Goal: Information Seeking & Learning: Understand process/instructions

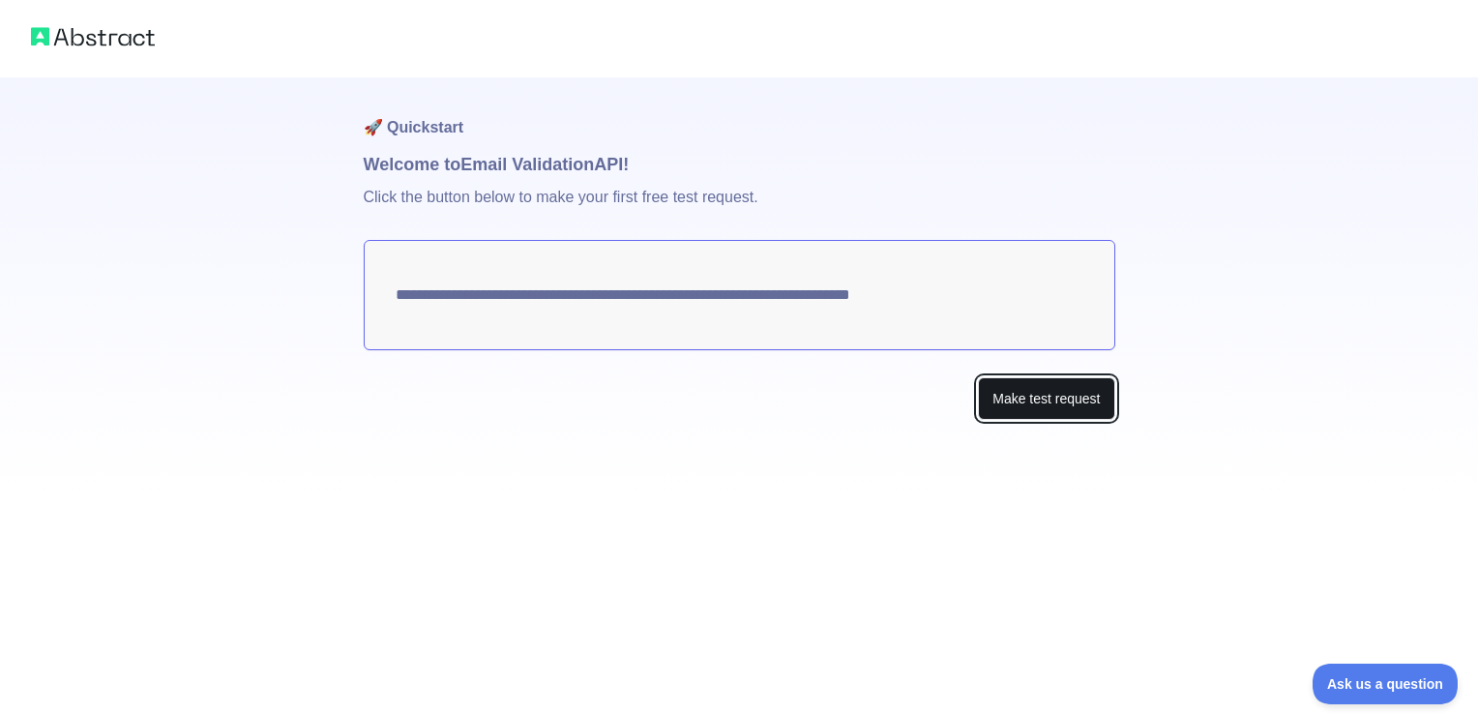
click at [1061, 401] on button "Make test request" at bounding box center [1046, 399] width 136 height 44
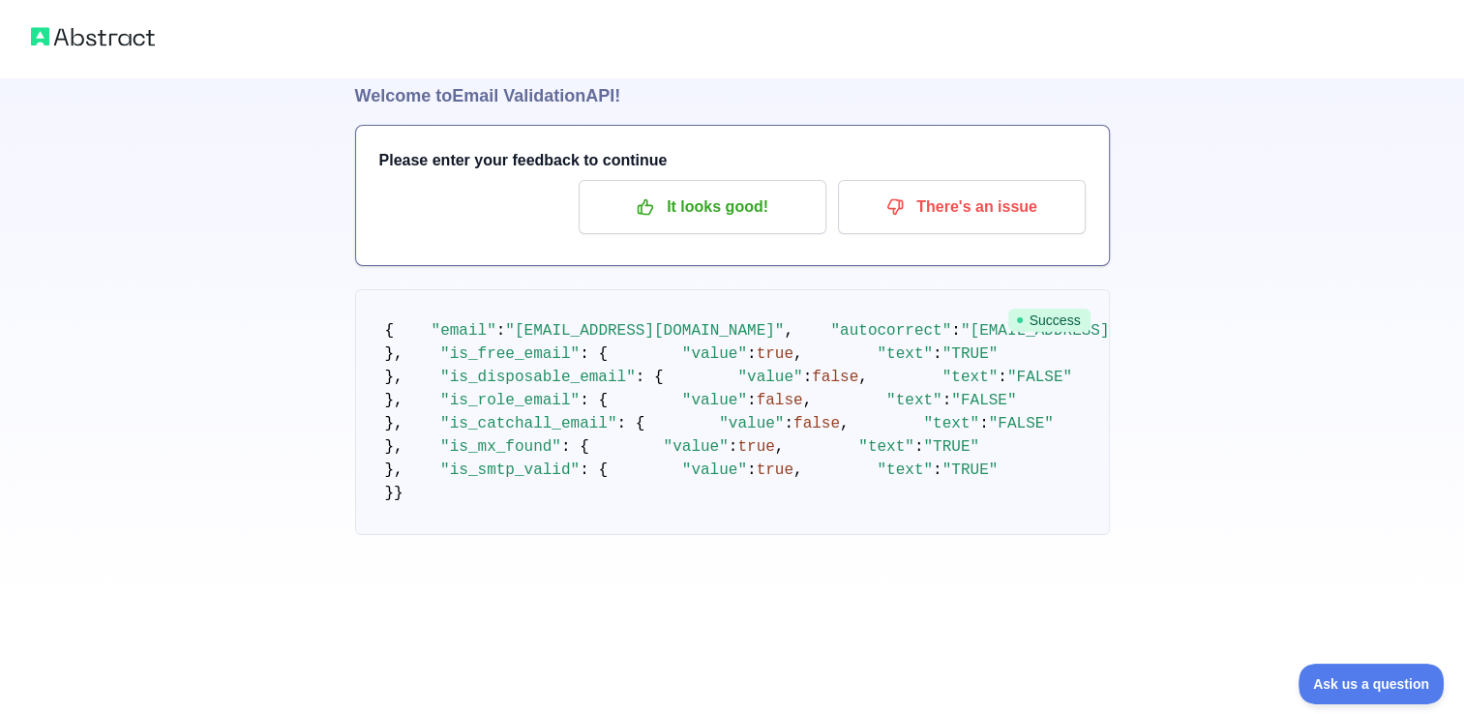
scroll to position [85, 0]
click at [701, 191] on p "It looks good!" at bounding box center [702, 207] width 219 height 33
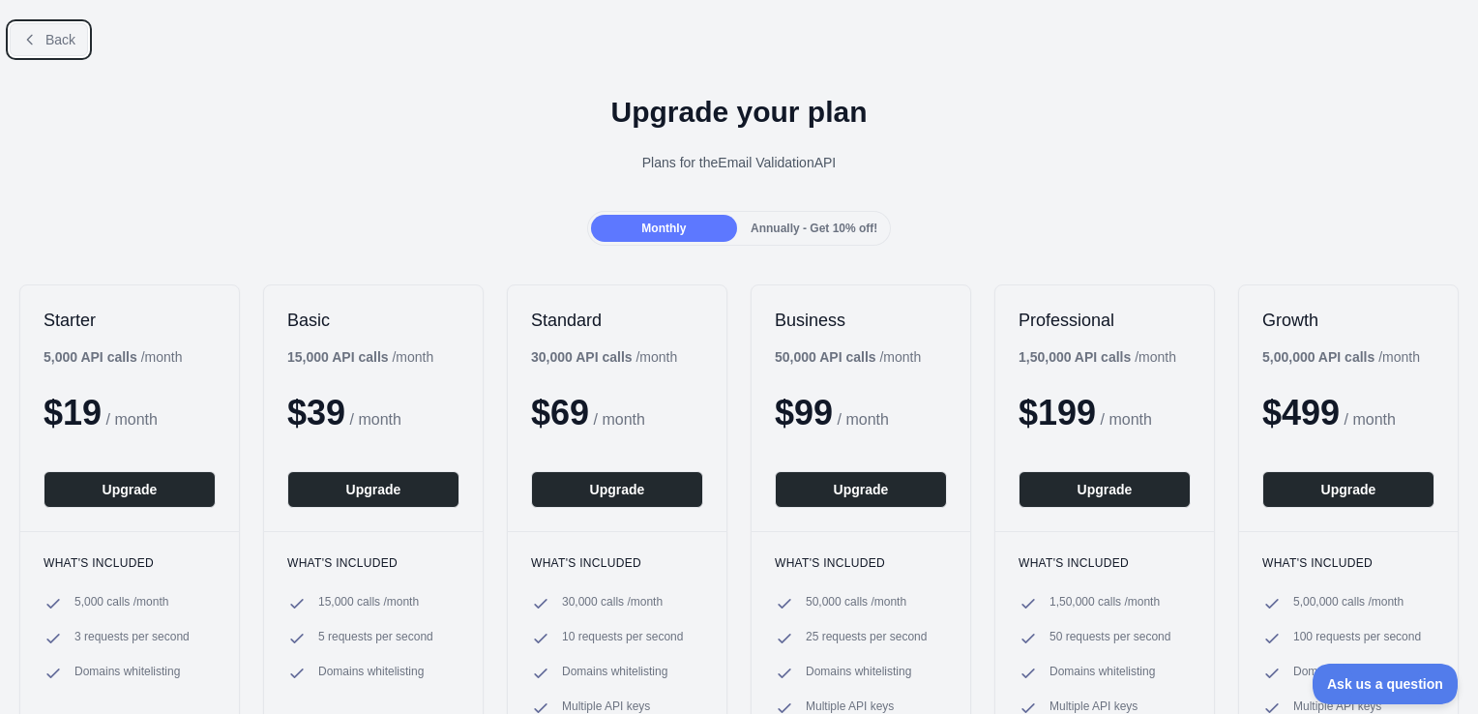
click at [64, 46] on span "Back" at bounding box center [60, 39] width 30 height 15
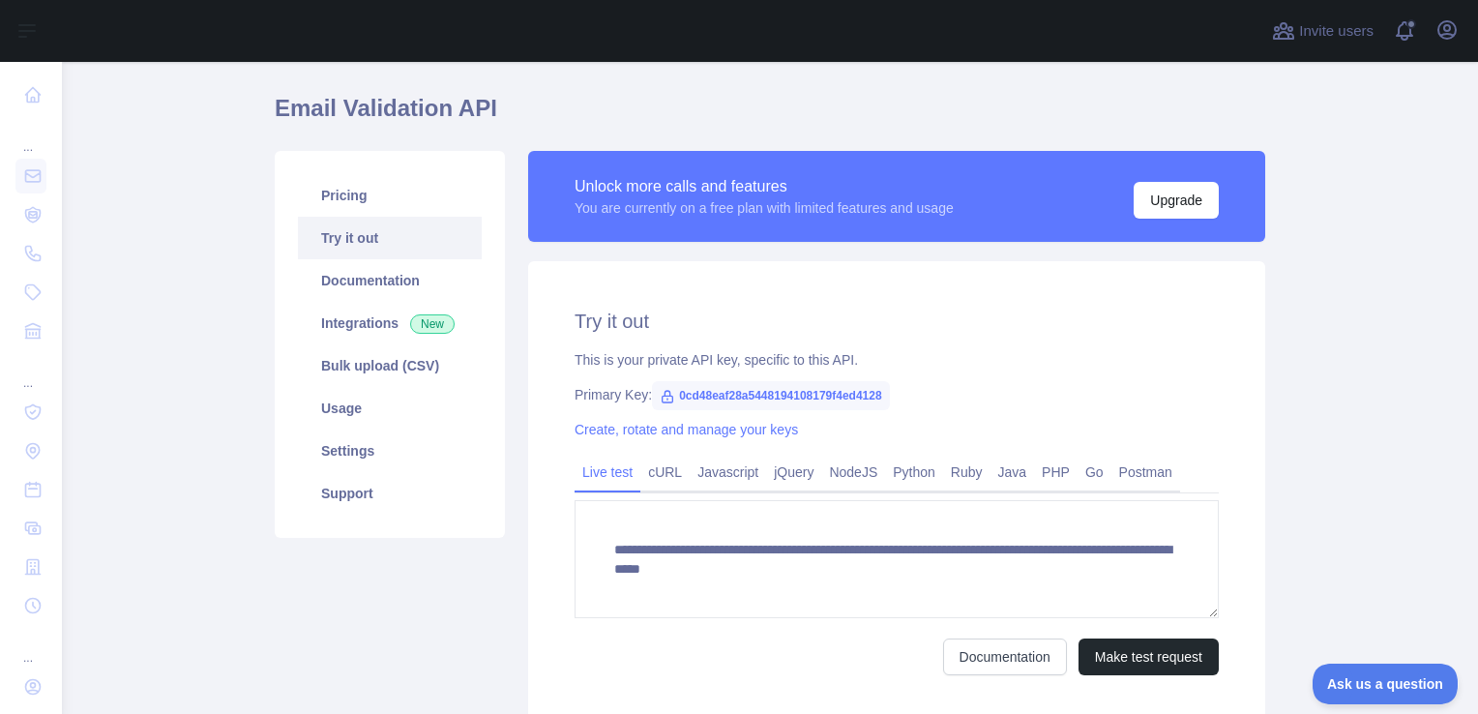
scroll to position [97, 0]
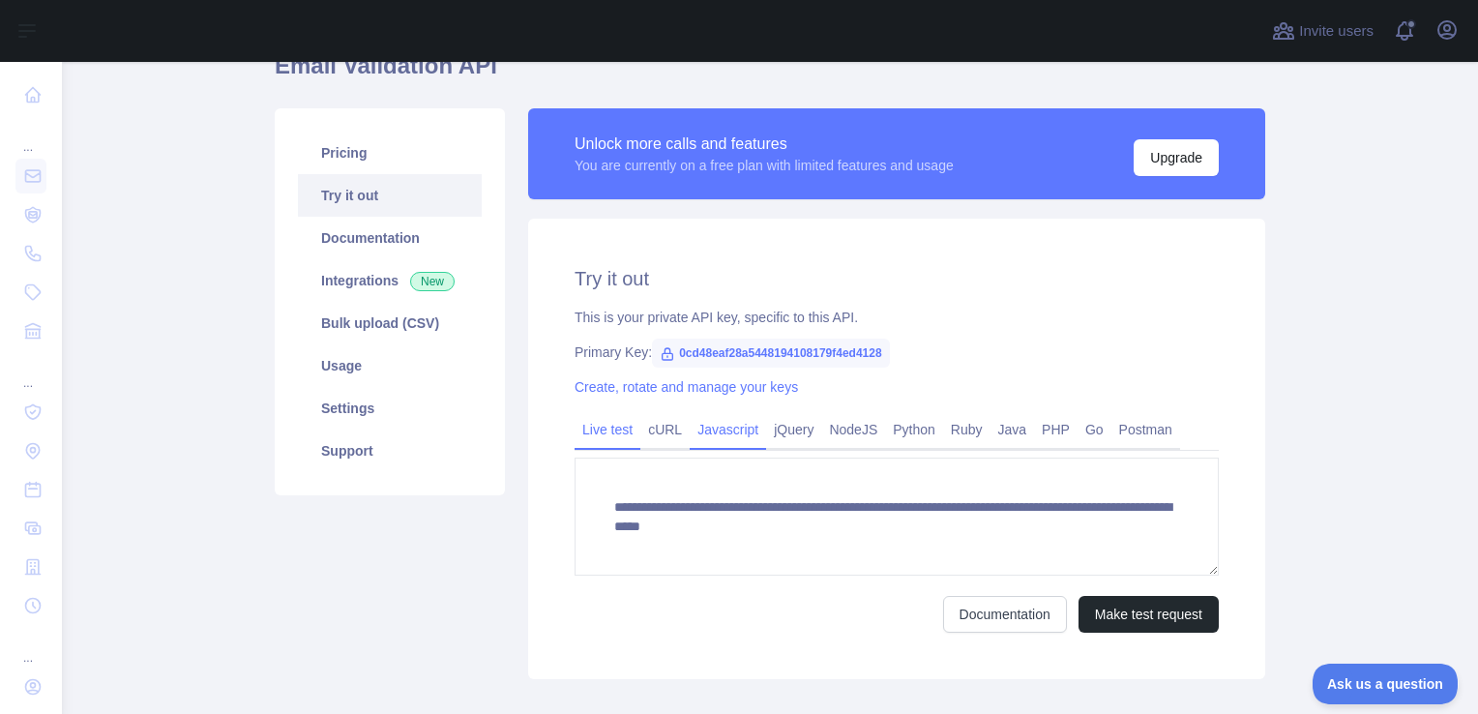
click at [710, 428] on link "Javascript" at bounding box center [728, 429] width 76 height 31
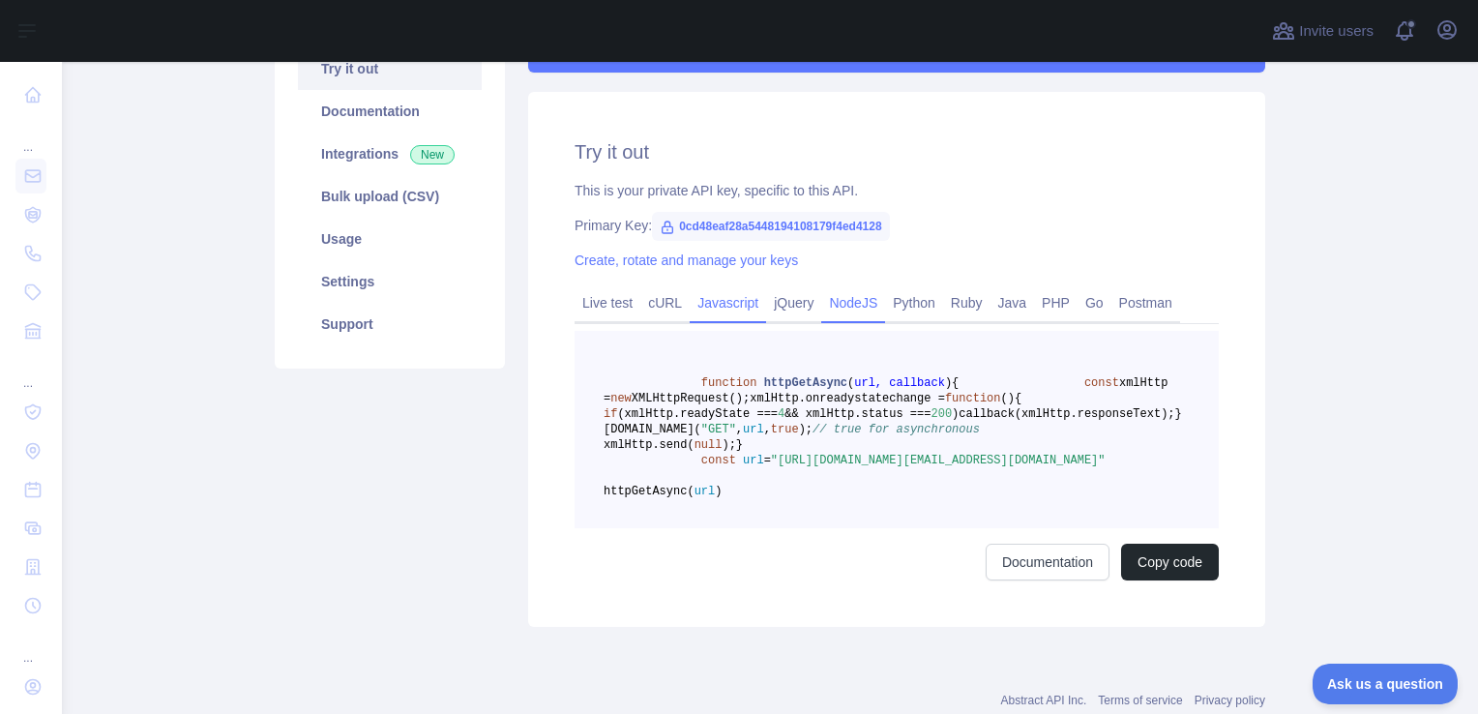
scroll to position [178, 0]
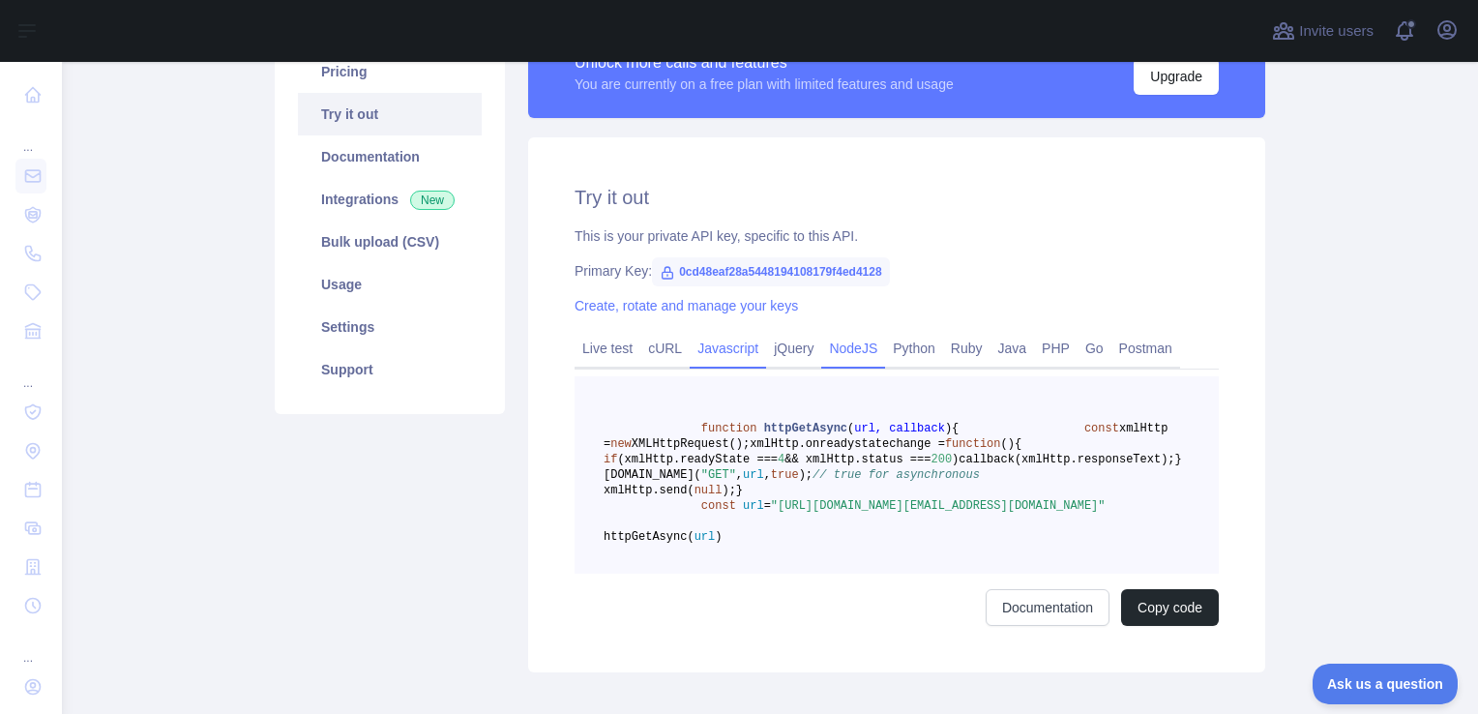
click at [859, 343] on link "NodeJS" at bounding box center [853, 348] width 64 height 31
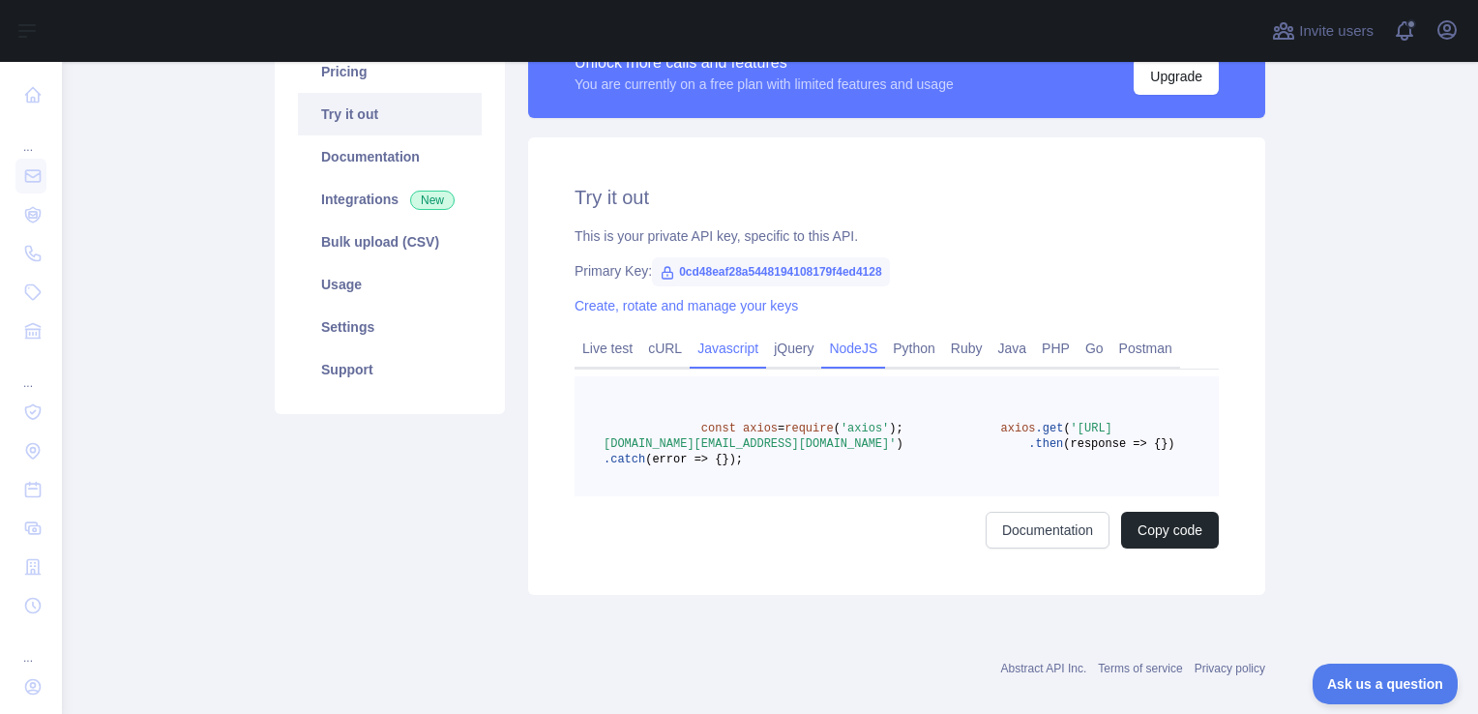
click at [722, 352] on link "Javascript" at bounding box center [728, 348] width 76 height 31
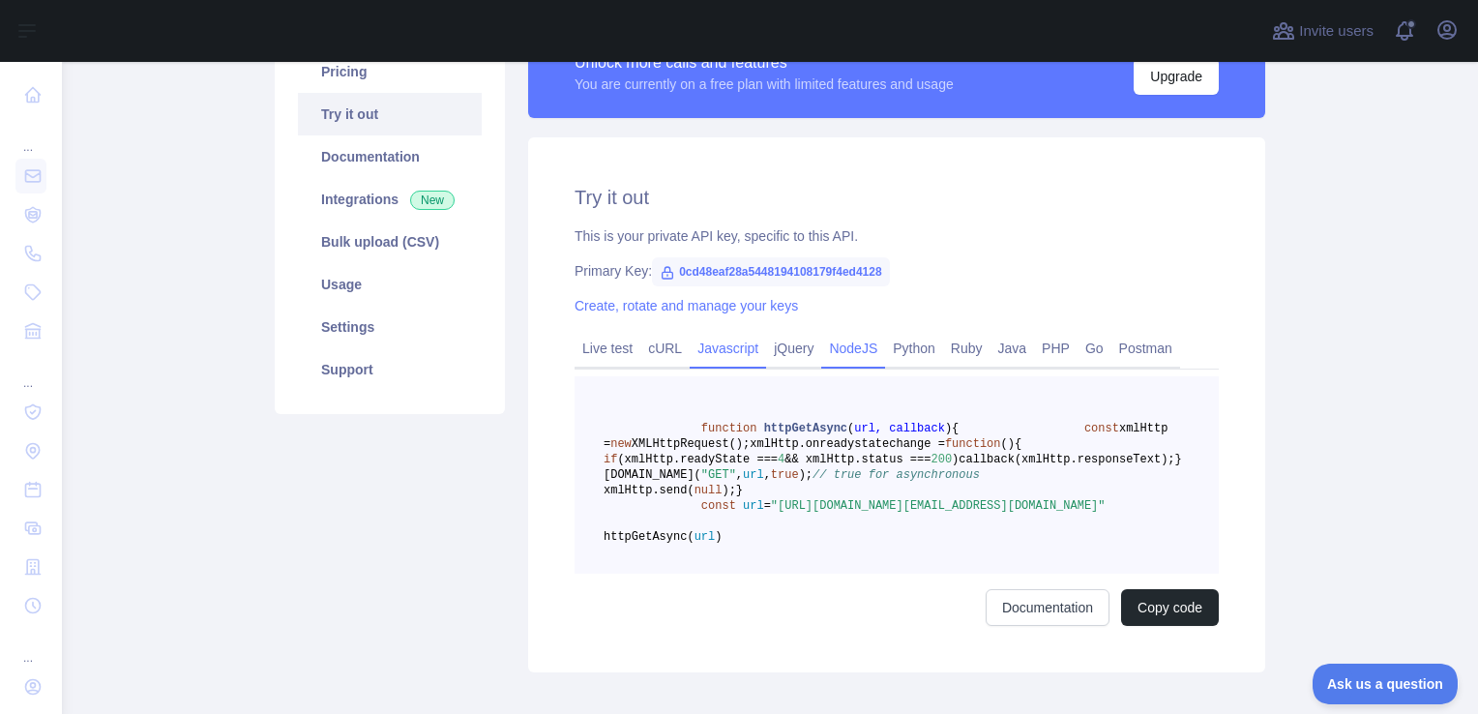
click at [828, 340] on link "NodeJS" at bounding box center [853, 348] width 64 height 31
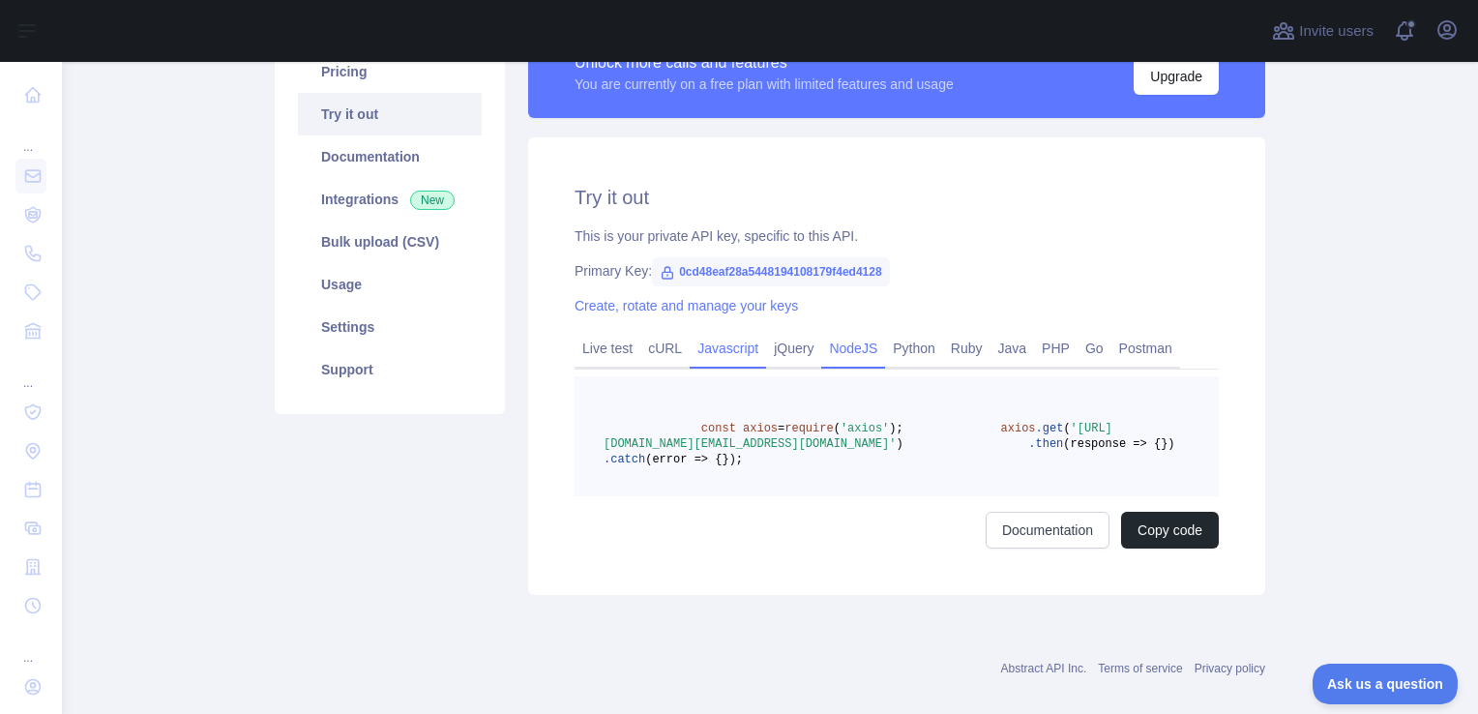
click at [695, 350] on link "Javascript" at bounding box center [728, 348] width 76 height 31
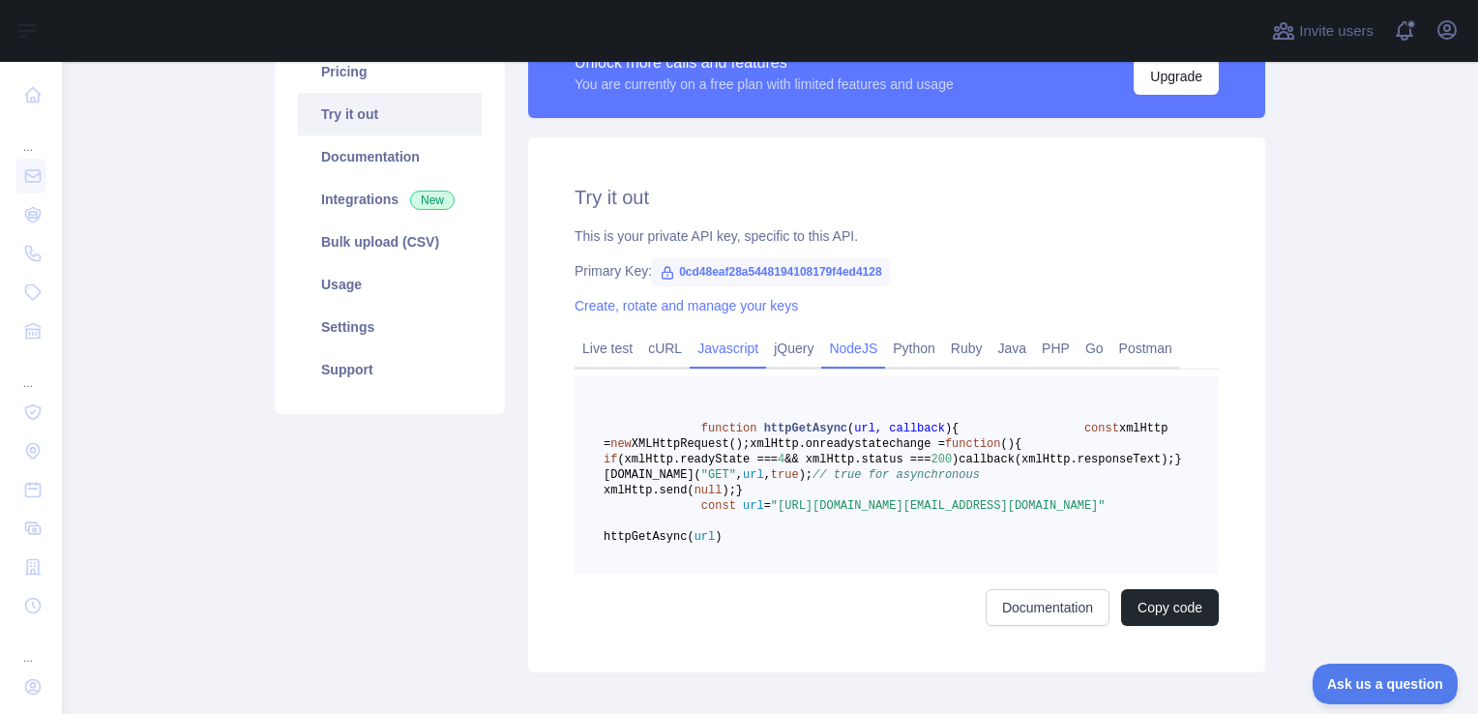
click at [855, 342] on link "NodeJS" at bounding box center [853, 348] width 64 height 31
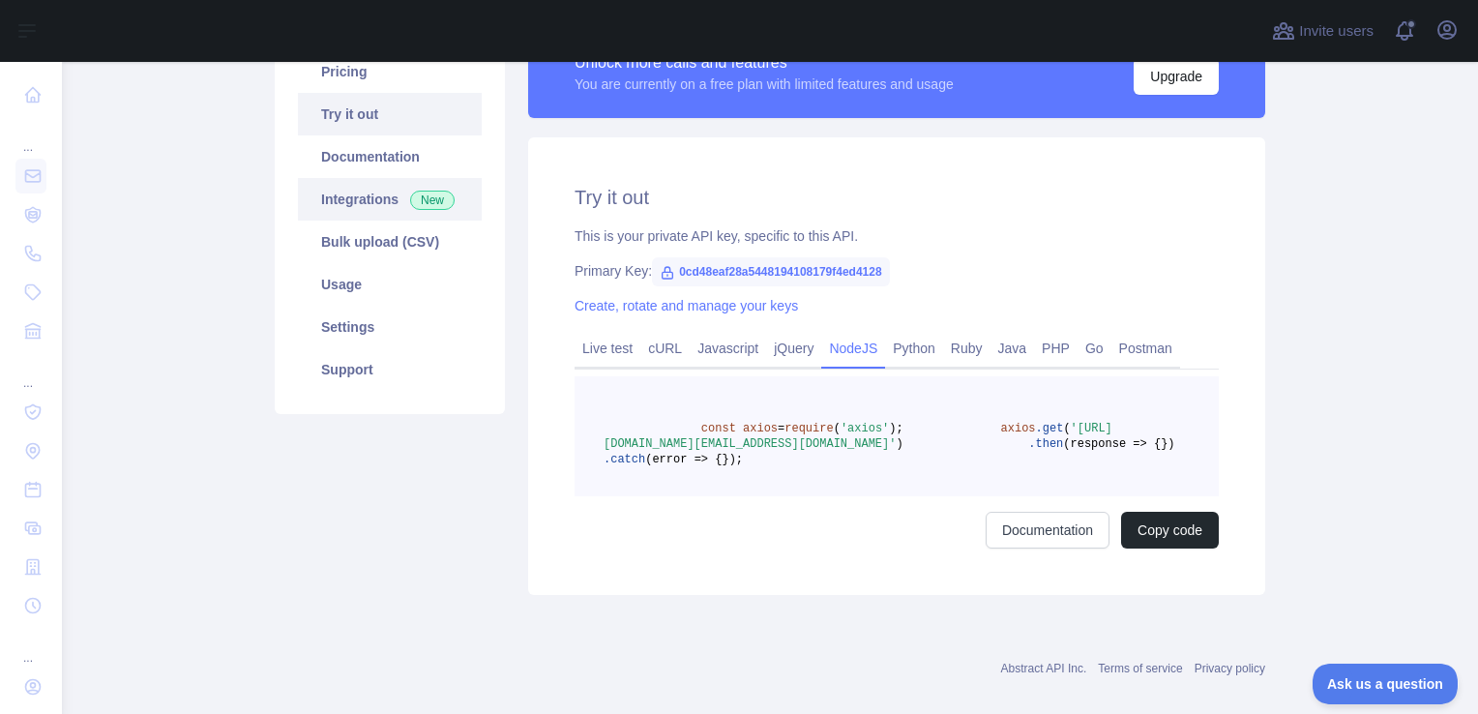
click at [373, 200] on link "Integrations New" at bounding box center [390, 199] width 184 height 43
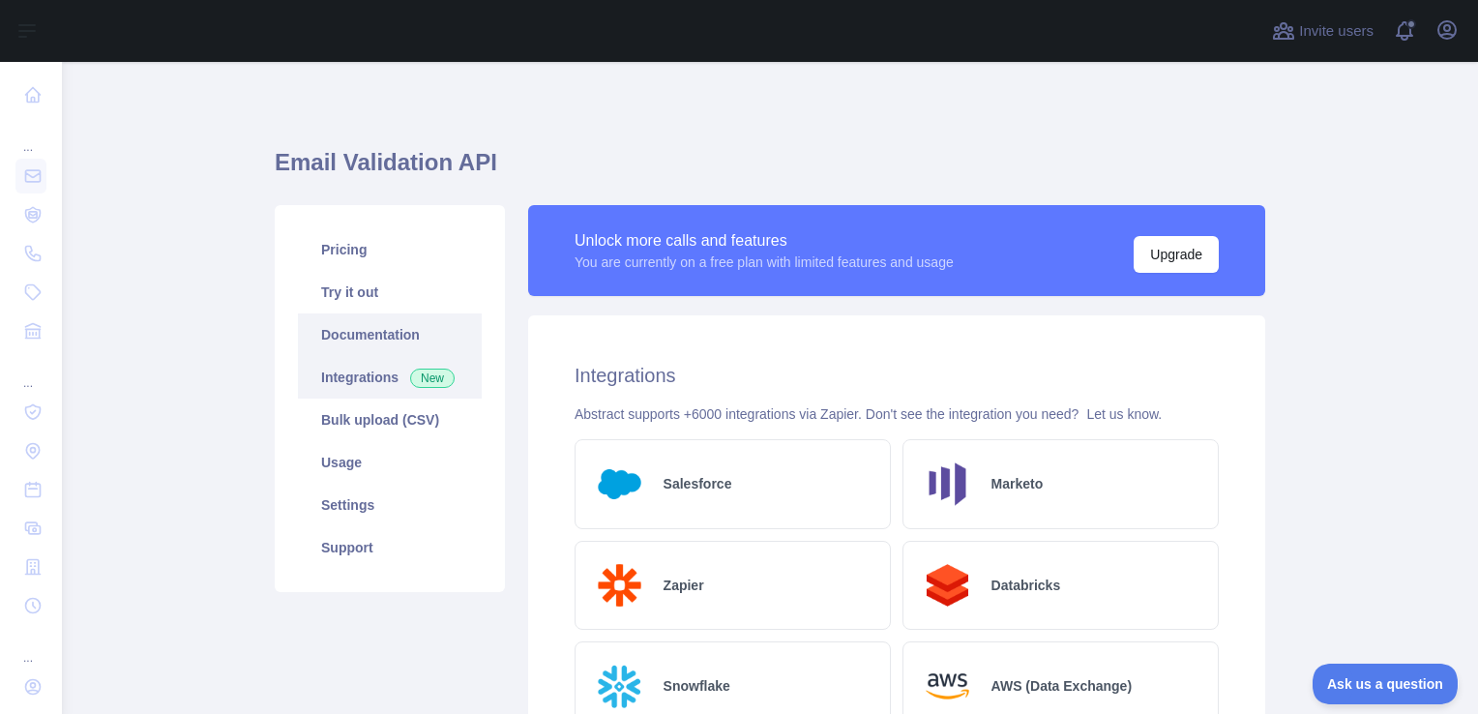
click at [391, 336] on link "Documentation" at bounding box center [390, 334] width 184 height 43
